Goal: Answer question/provide support: Share knowledge or assist other users

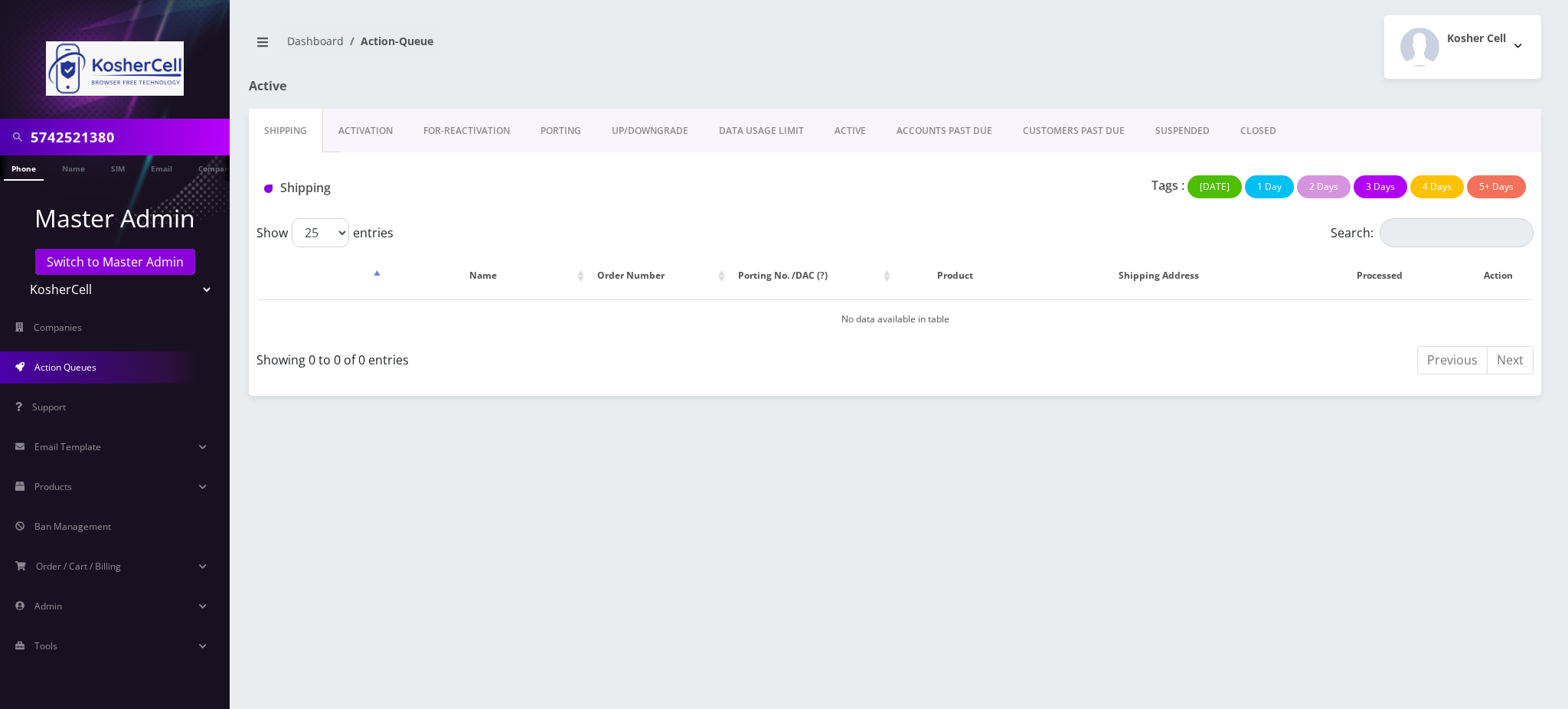
scroll to position [0, 7]
drag, startPoint x: 135, startPoint y: 101, endPoint x: 0, endPoint y: 67, distance: 139.2
click at [0, 69] on nav "5742521380 Phone Name SIM Email Company Customer Master Admin Switch to Master …" at bounding box center [115, 354] width 230 height 709
click at [135, 269] on link "Switch to Master Admin" at bounding box center [115, 262] width 160 height 26
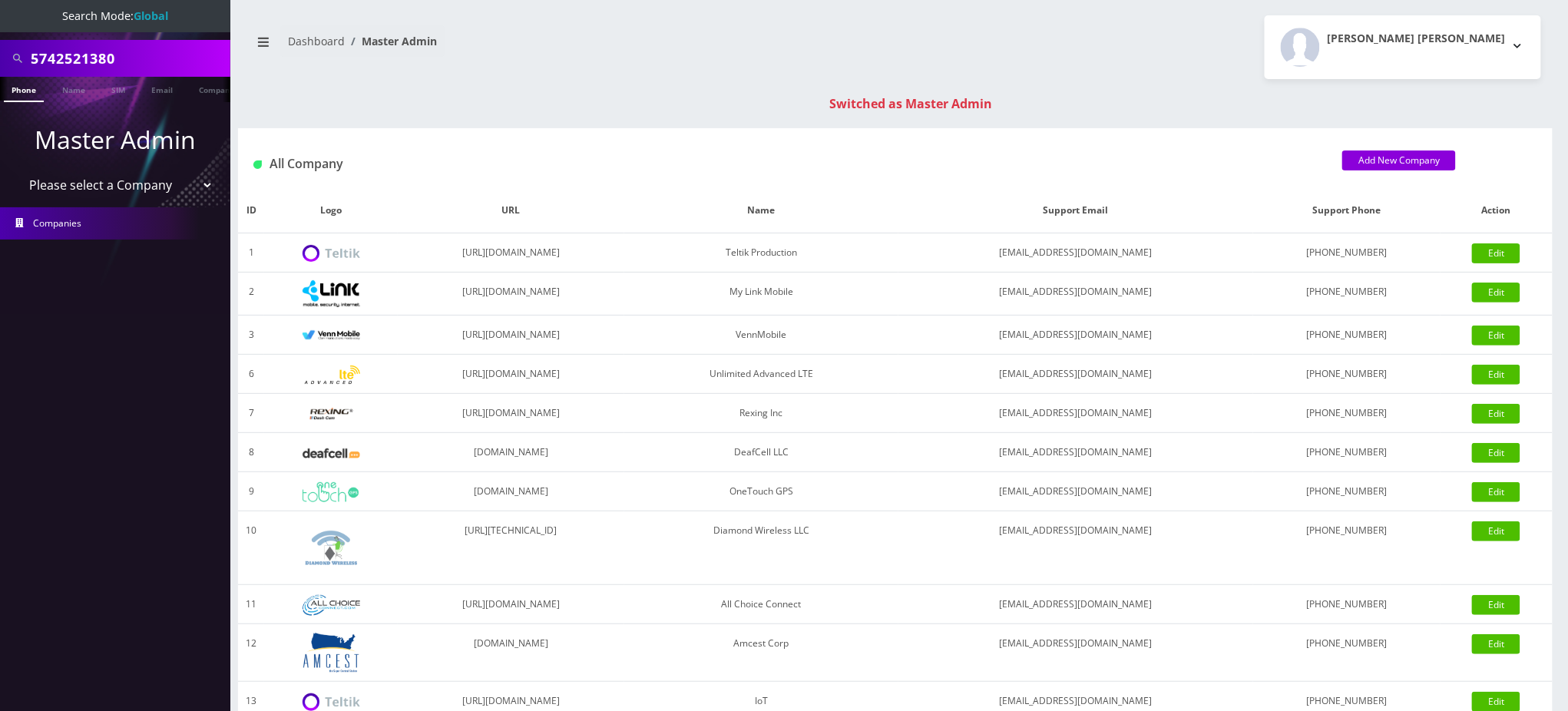
drag, startPoint x: 124, startPoint y: 63, endPoint x: 0, endPoint y: 28, distance: 128.8
click at [0, 28] on nav "Search Mode: Global 5742521380 Phone Name SIM Email Company Customer Master Adm…" at bounding box center [115, 356] width 231 height 711
paste input "718864020"
type input "7188640200"
click at [28, 96] on link "Phone" at bounding box center [23, 89] width 40 height 25
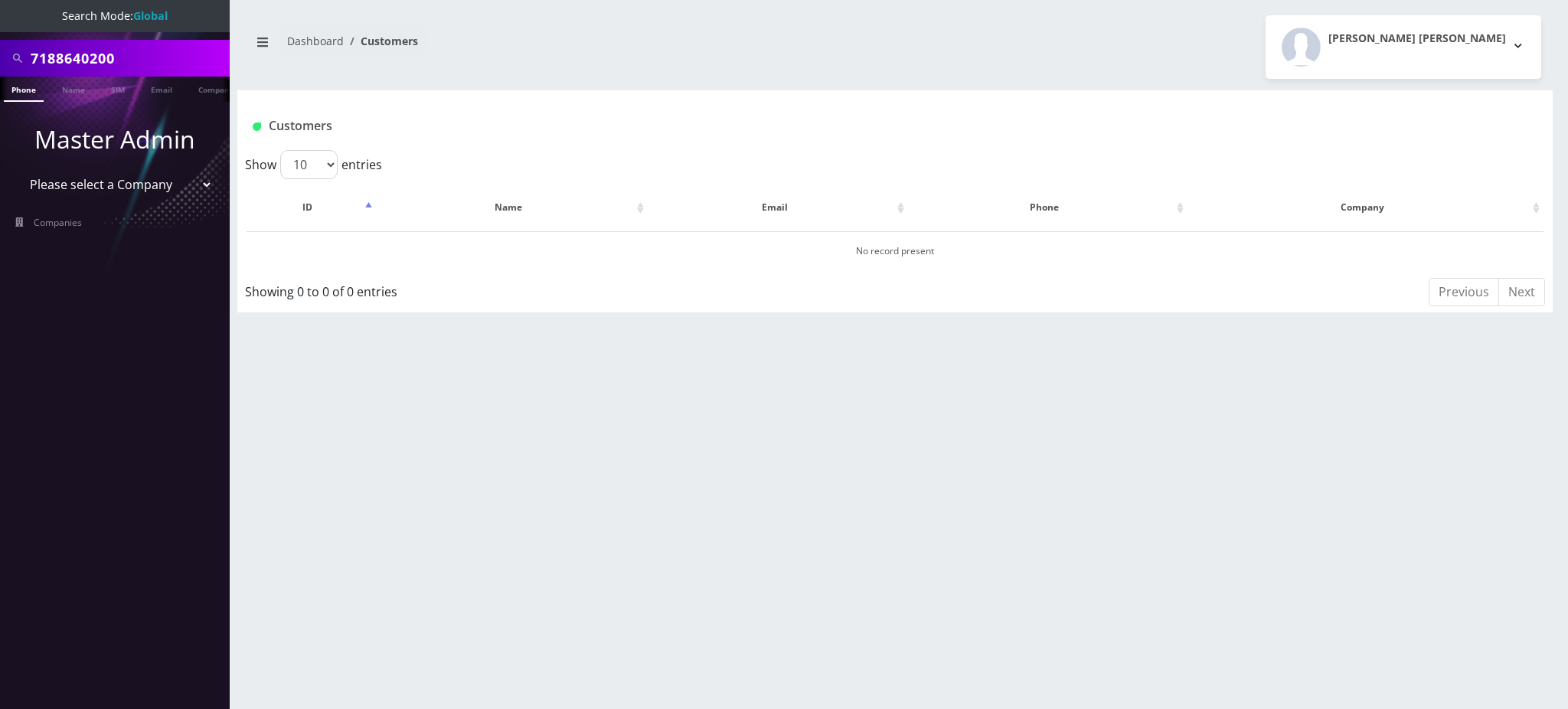
drag, startPoint x: 146, startPoint y: 65, endPoint x: 0, endPoint y: 48, distance: 147.0
click at [0, 57] on div "7188640200" at bounding box center [115, 58] width 230 height 37
type input "9295450454"
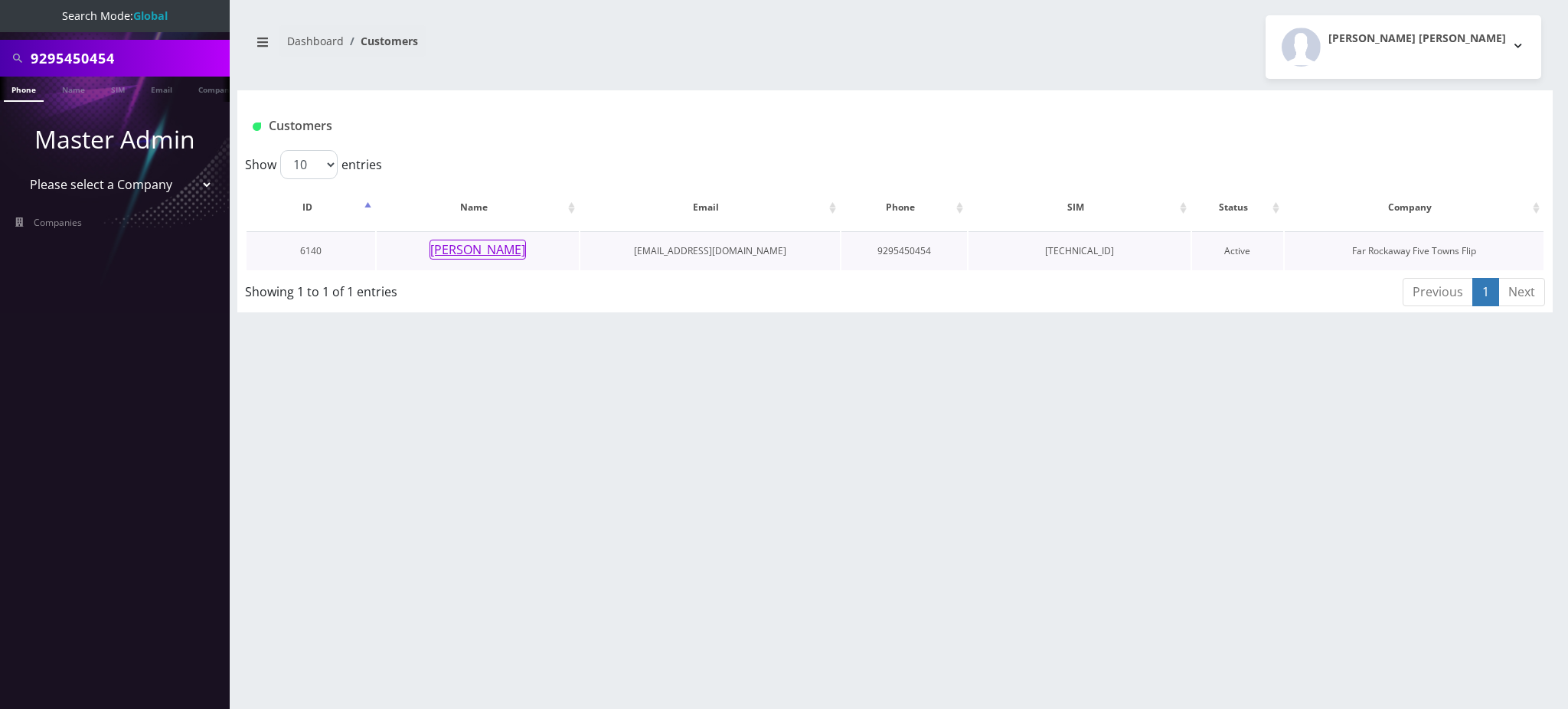
click at [510, 257] on button "chaya federman" at bounding box center [478, 249] width 97 height 20
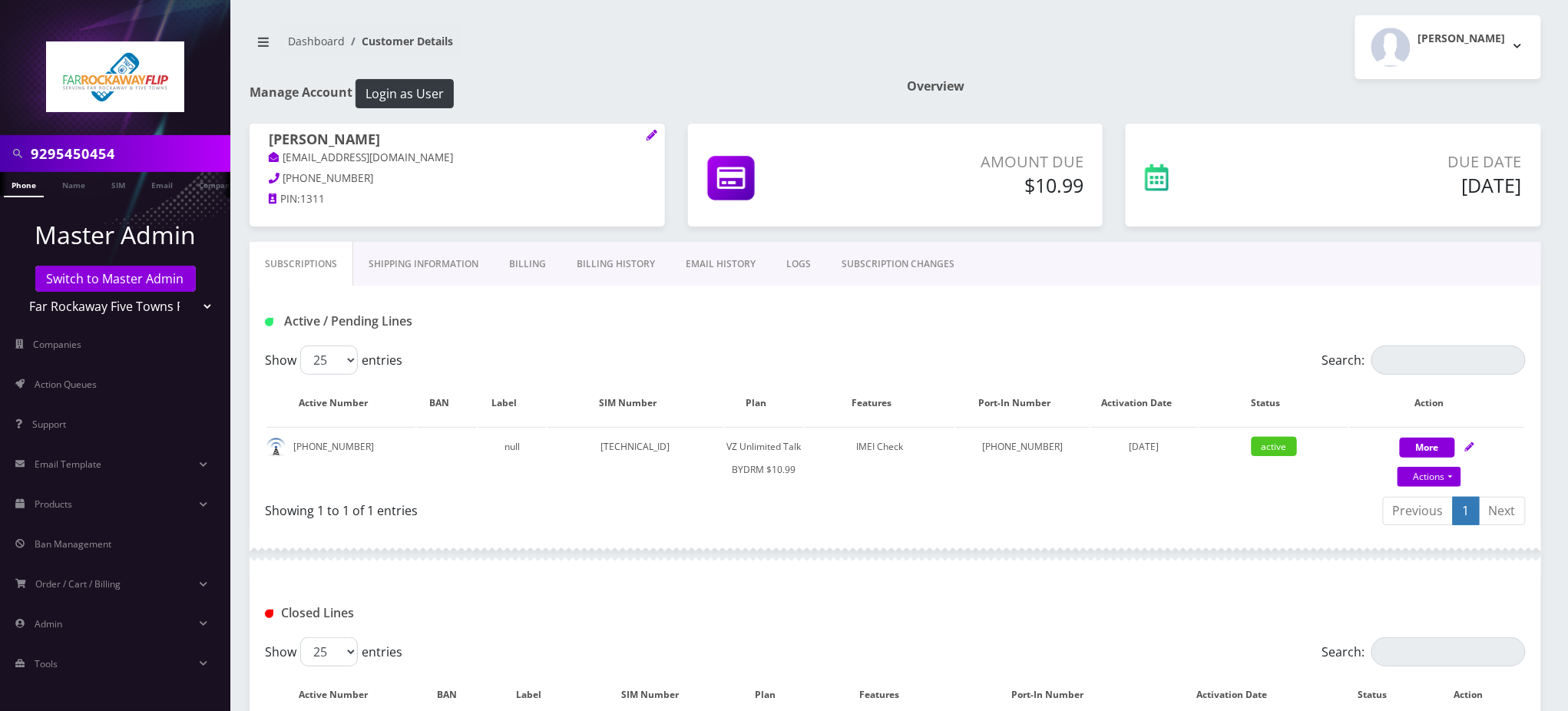
drag, startPoint x: 136, startPoint y: 153, endPoint x: 0, endPoint y: 133, distance: 137.5
click at [0, 134] on nav "9295450454 Phone Name SIM Email Company Customer Master Admin Switch to Master …" at bounding box center [115, 356] width 231 height 711
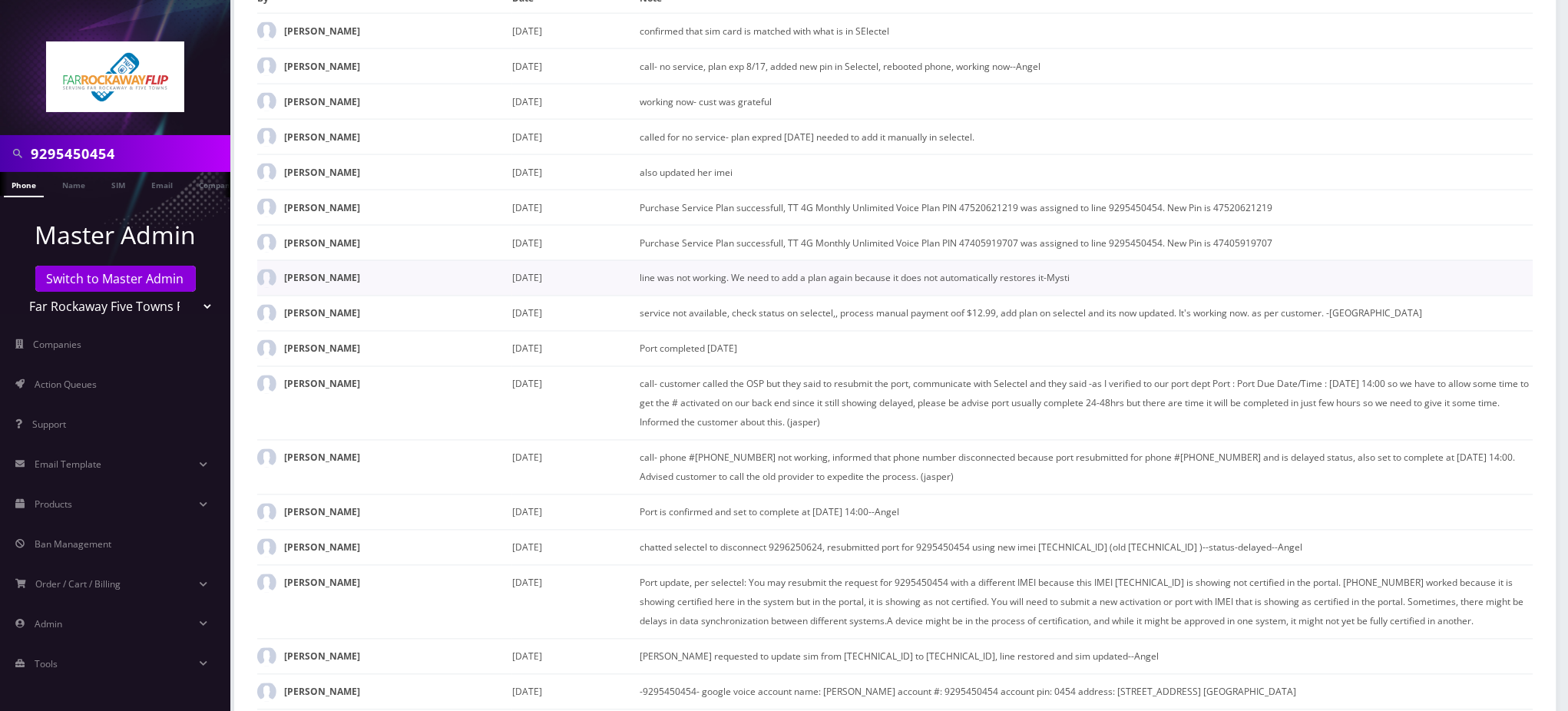
scroll to position [511, 0]
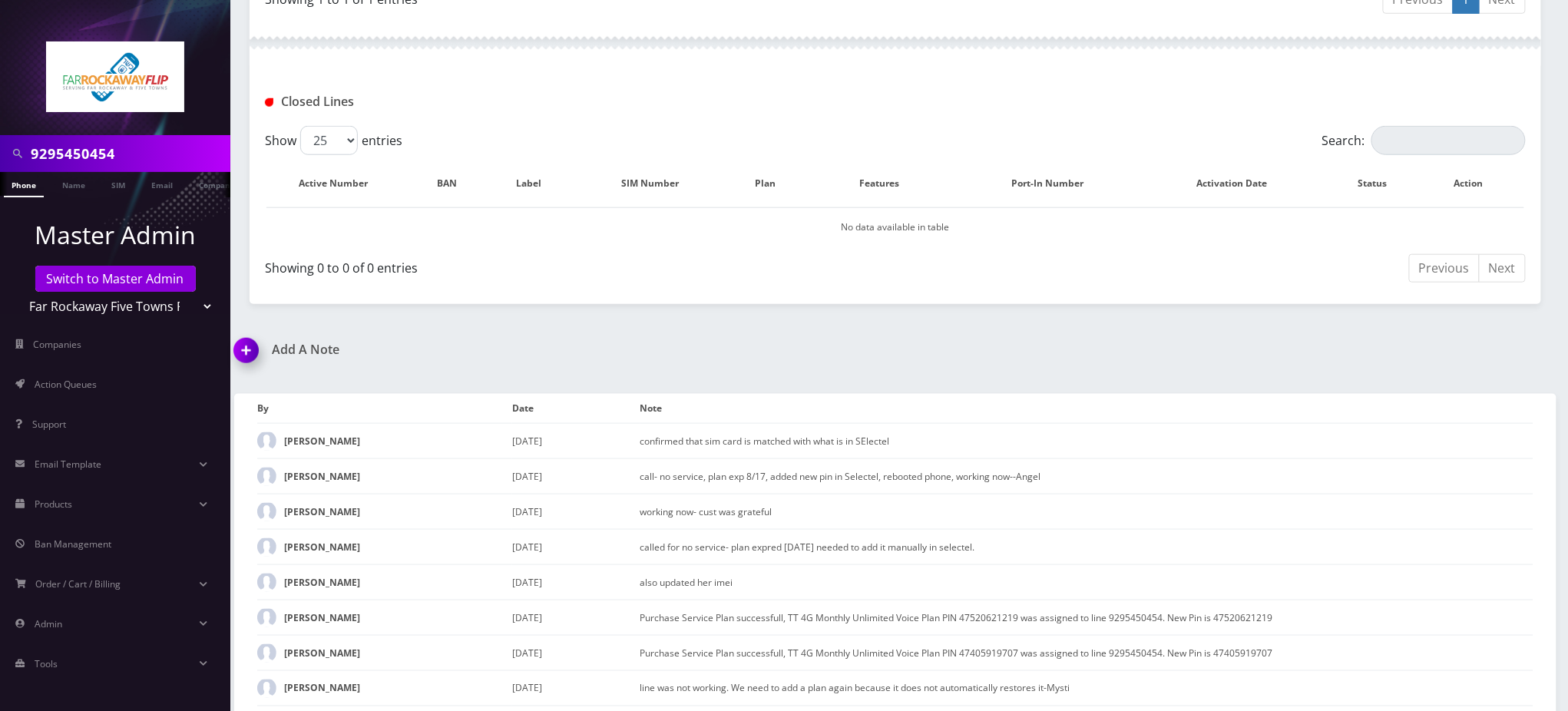
click at [244, 346] on img at bounding box center [249, 356] width 46 height 46
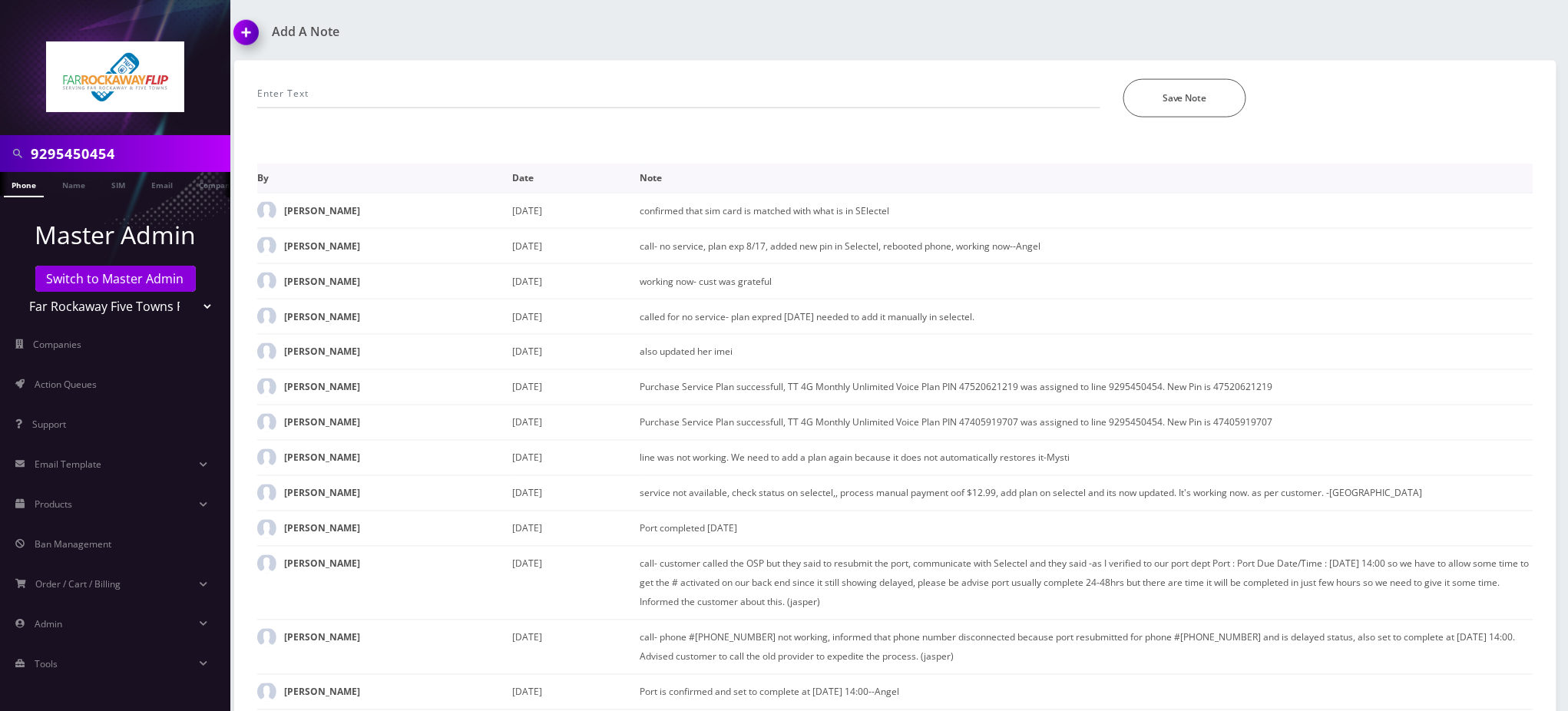
scroll to position [784, 0]
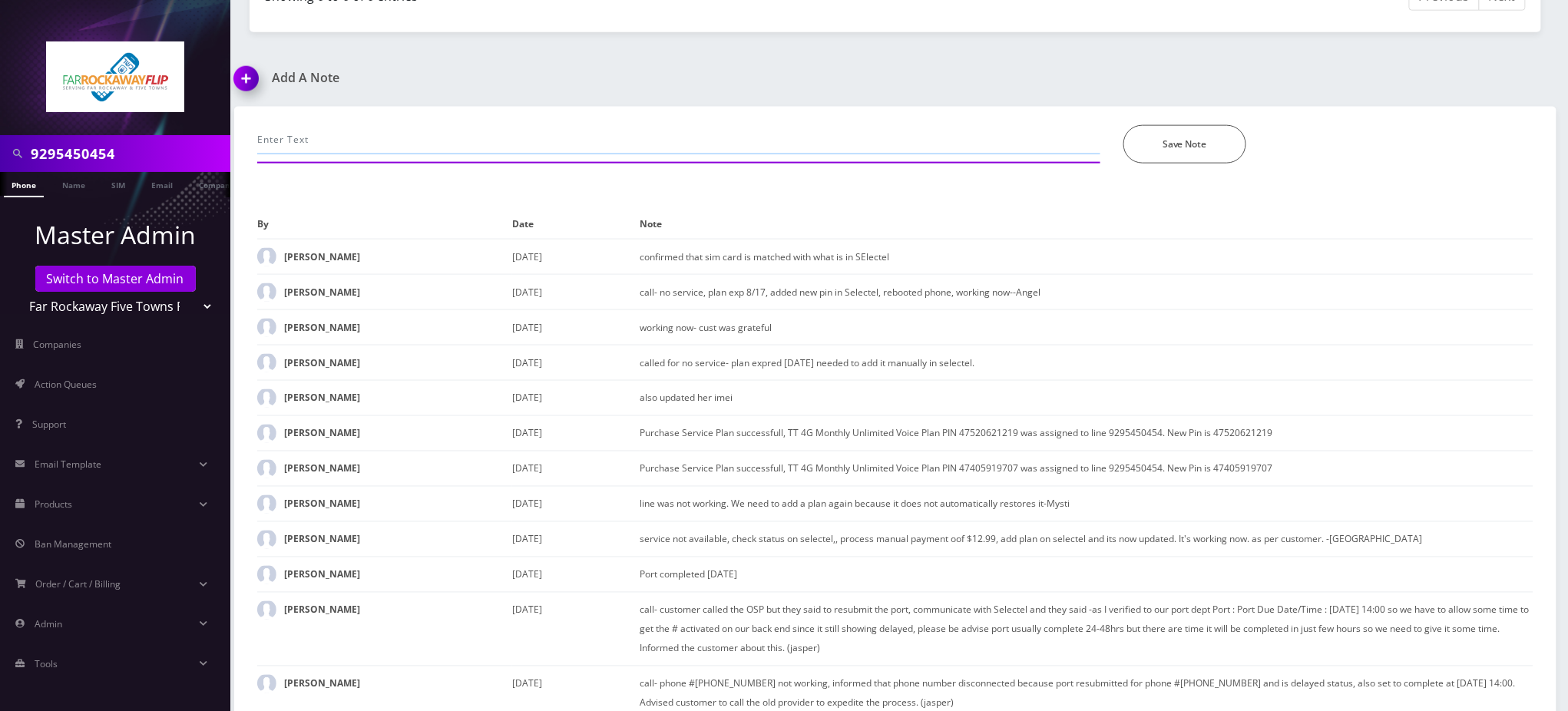
click at [410, 133] on input "text" at bounding box center [679, 139] width 843 height 29
paste input "Purchase Service Plan successfull, TT 4G Monthly Unlimited Voice Plan PIN 47833…"
type input "Purchase Service Plan successfull, TT 4G Monthly Unlimited Voice Plan PIN 47833…"
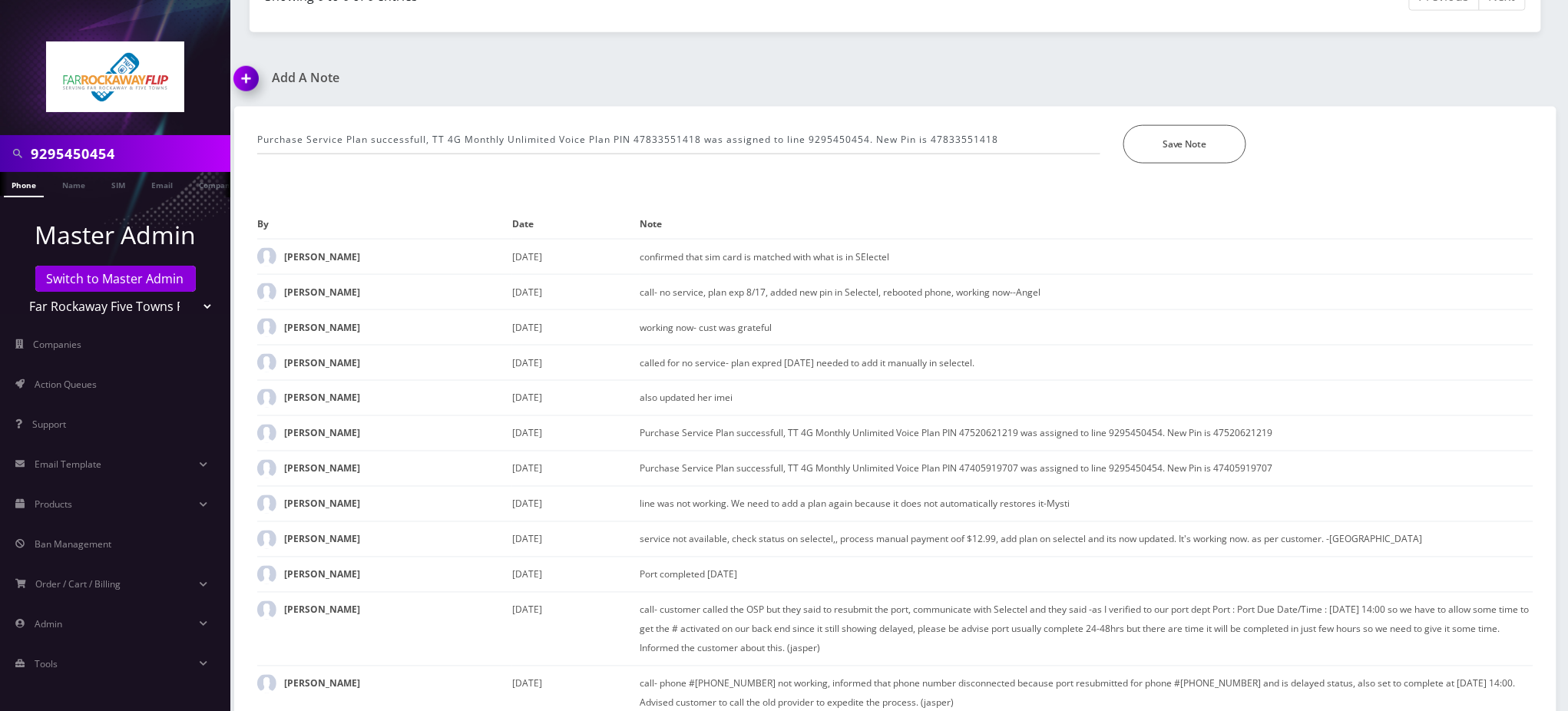
click at [1227, 161] on div "Purchase Service Plan successfull, TT 4G Monthly Unlimited Voice Plan PIN 47833…" at bounding box center [895, 140] width 1299 height 69
click at [1211, 142] on button "Save Note" at bounding box center [1184, 144] width 123 height 39
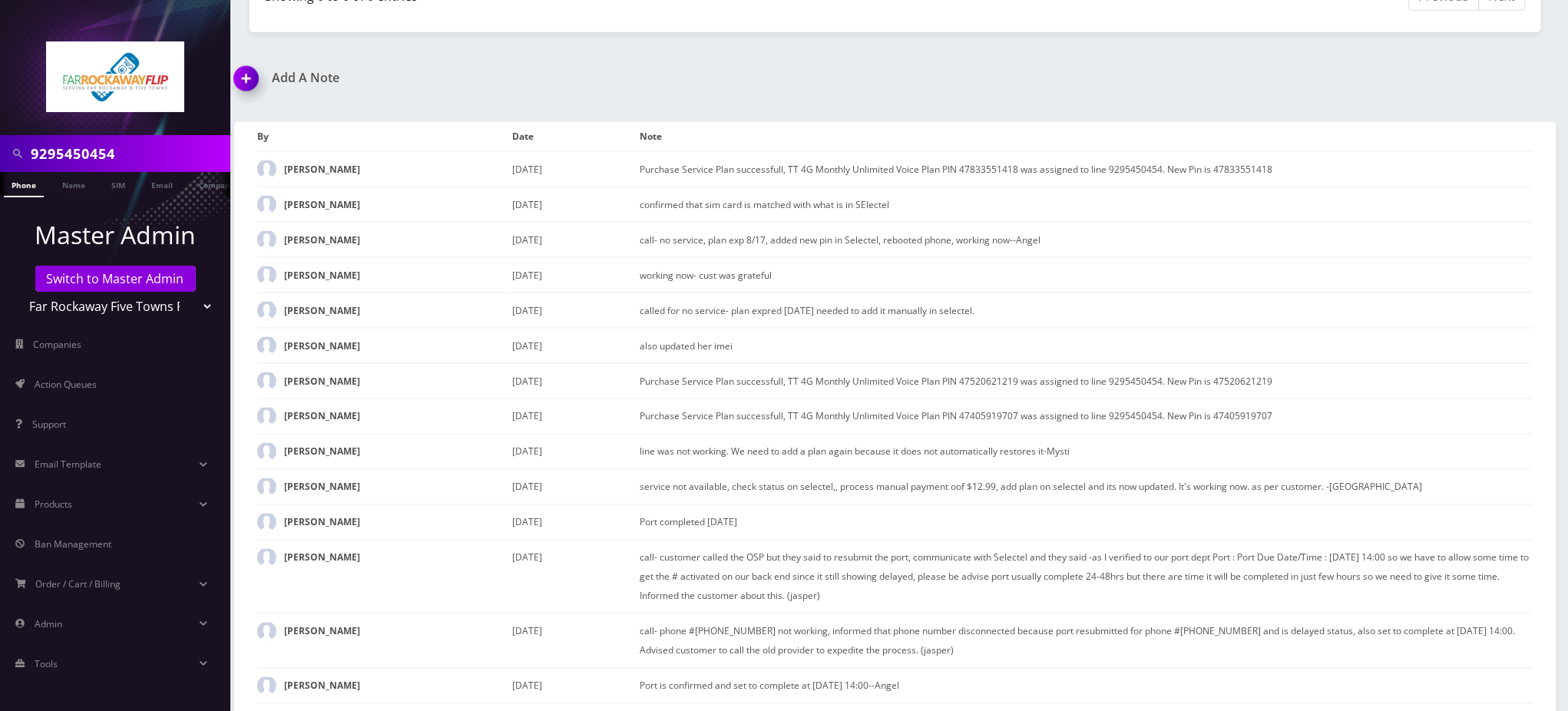
click at [890, 90] on div "Add A Note" at bounding box center [559, 88] width 672 height 36
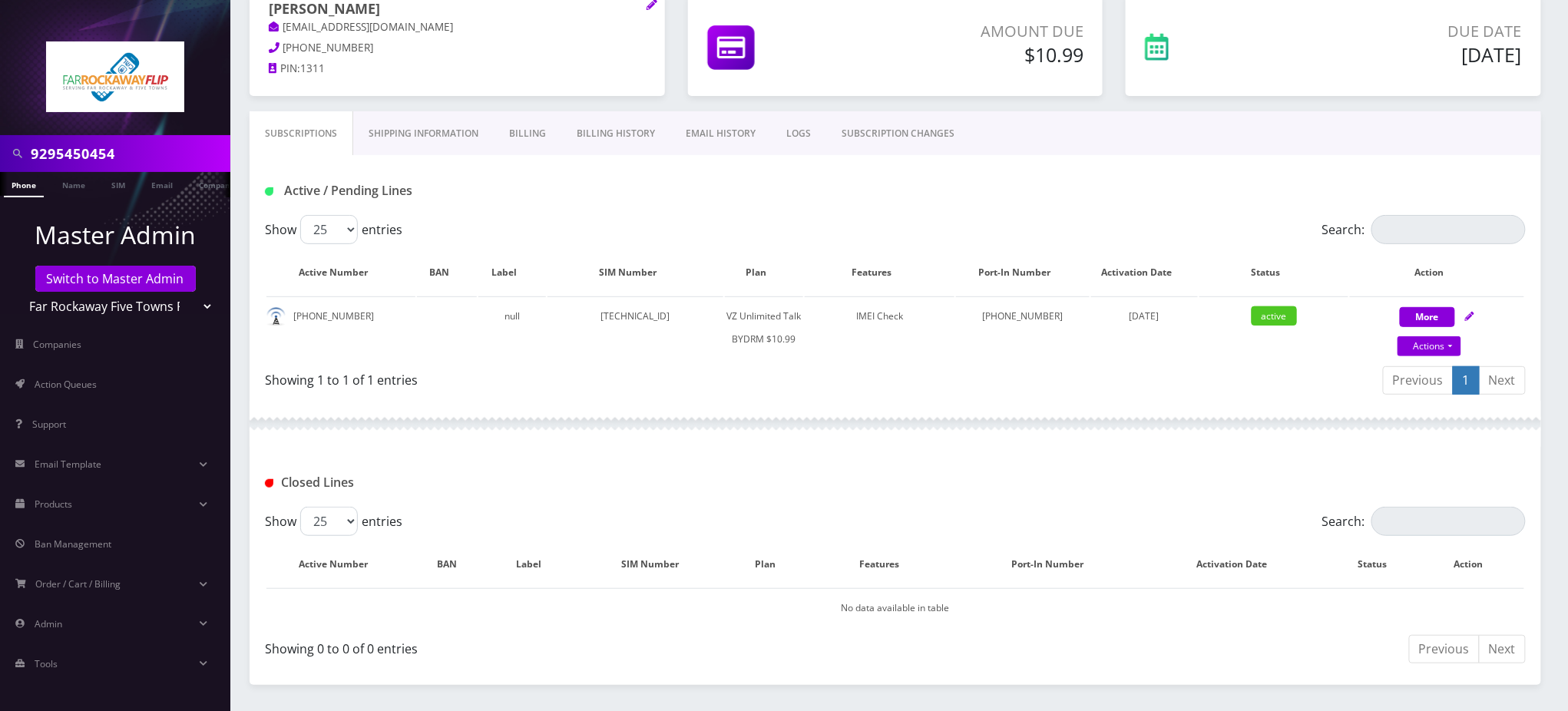
scroll to position [0, 0]
